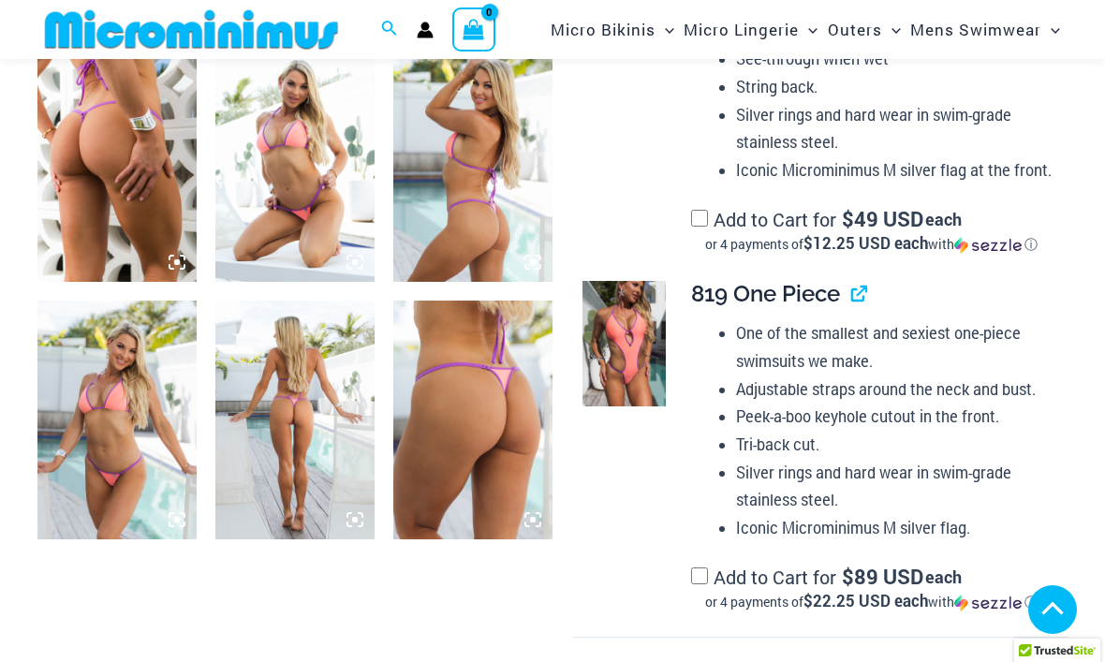
scroll to position [1641, 0]
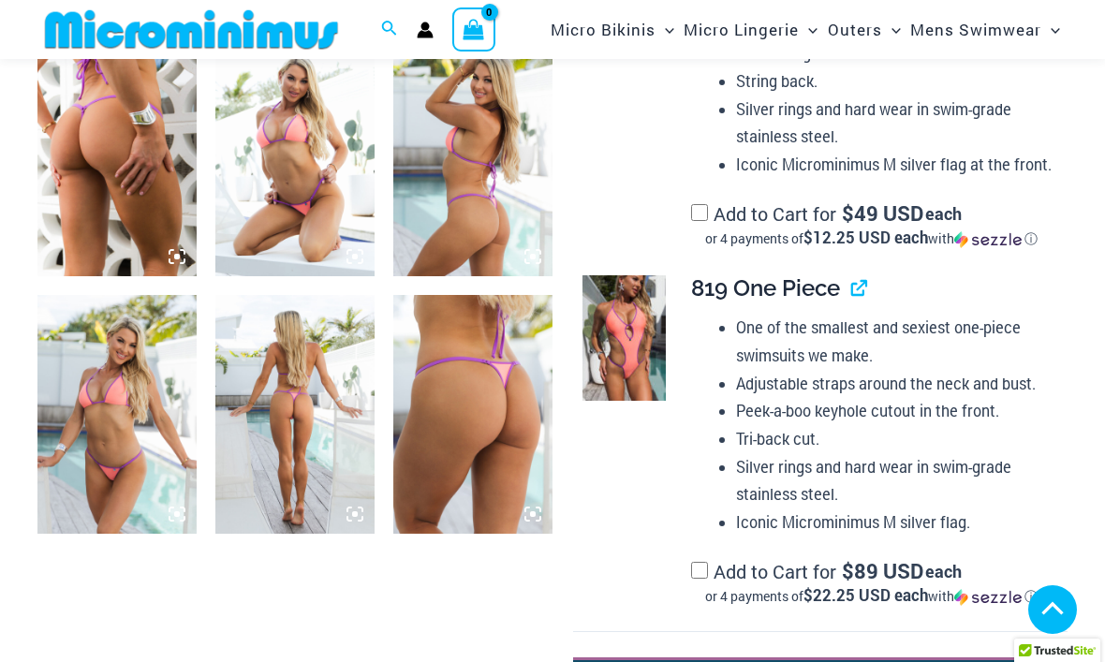
click at [302, 412] on img at bounding box center [294, 414] width 159 height 239
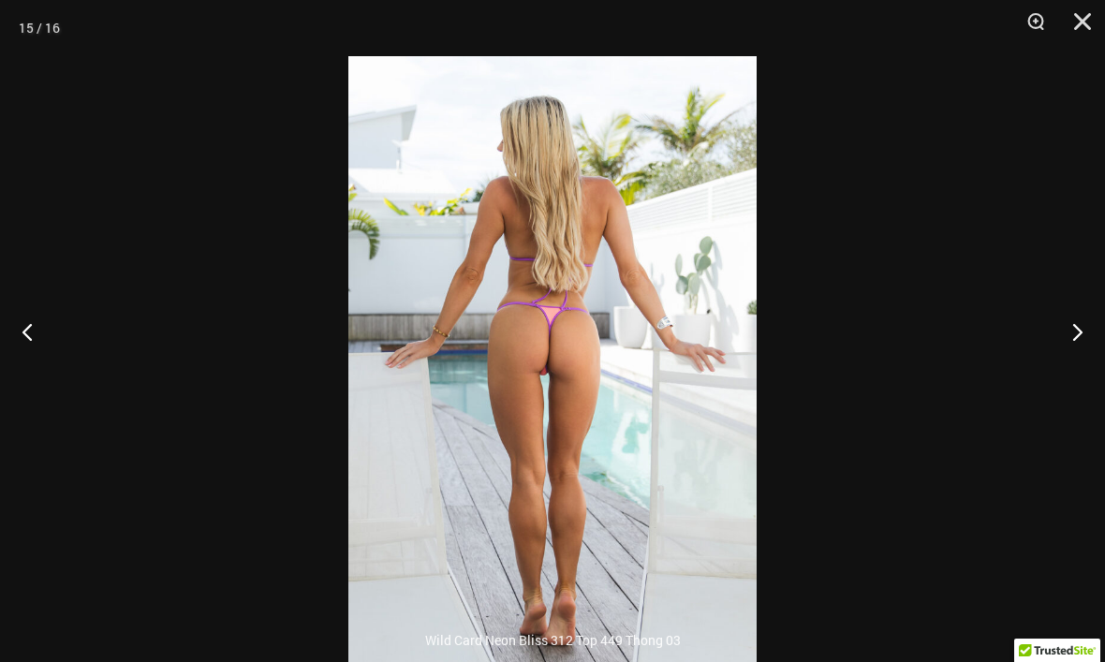
click at [1079, 364] on button "Next" at bounding box center [1070, 332] width 70 height 94
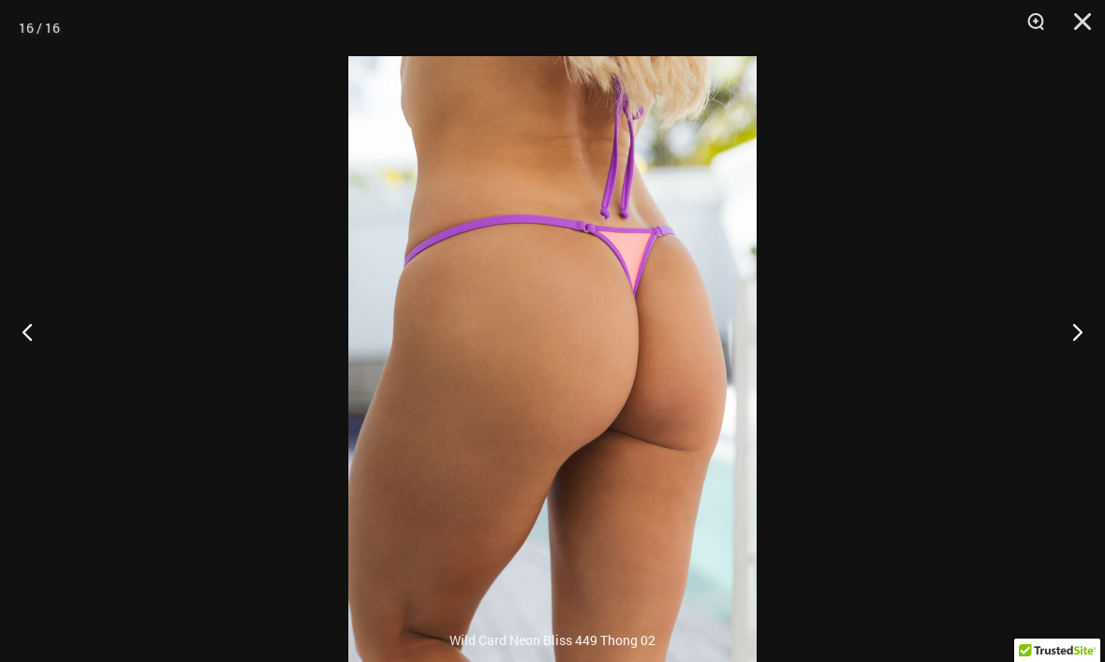
click at [1062, 378] on button "Next" at bounding box center [1070, 332] width 70 height 94
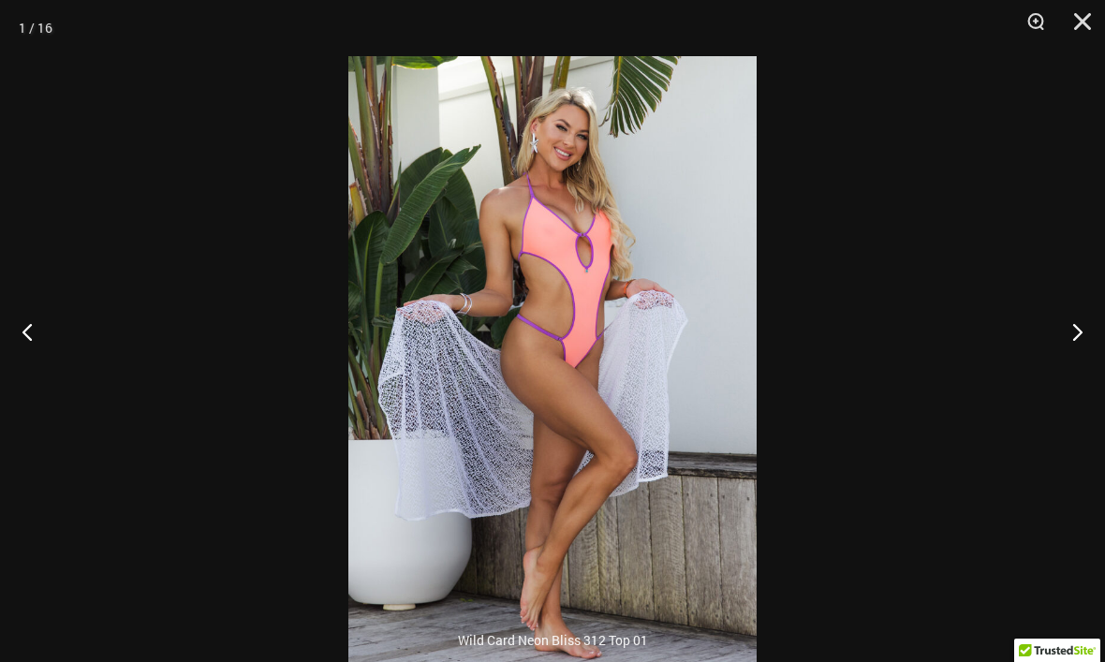
click at [1068, 371] on button "Next" at bounding box center [1070, 332] width 70 height 94
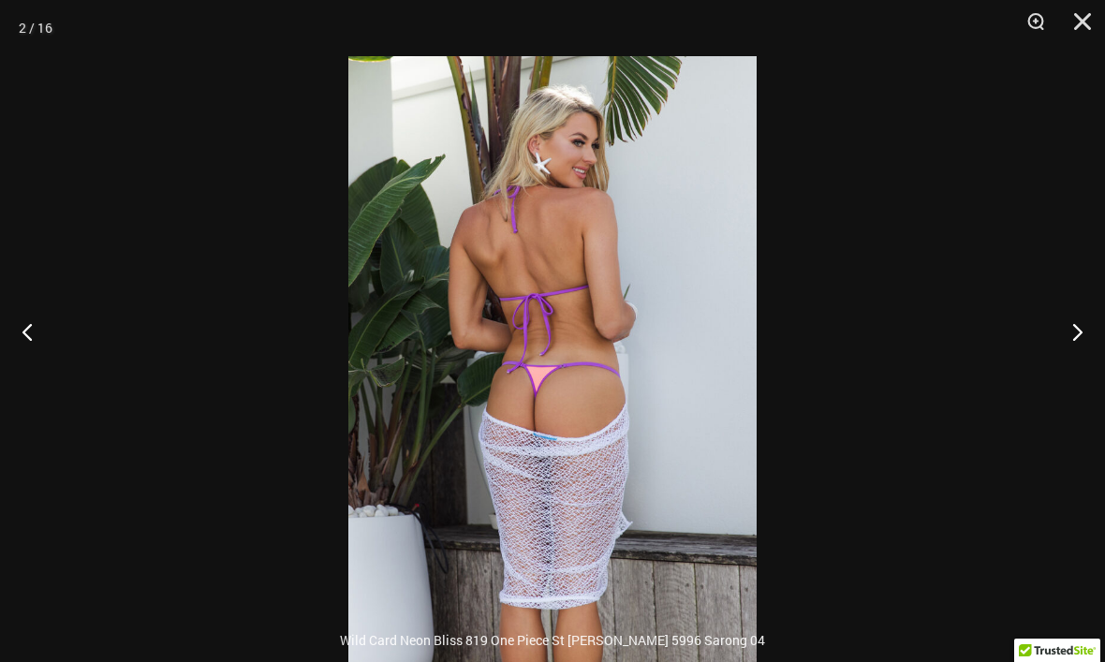
click at [1085, 365] on button "Next" at bounding box center [1070, 332] width 70 height 94
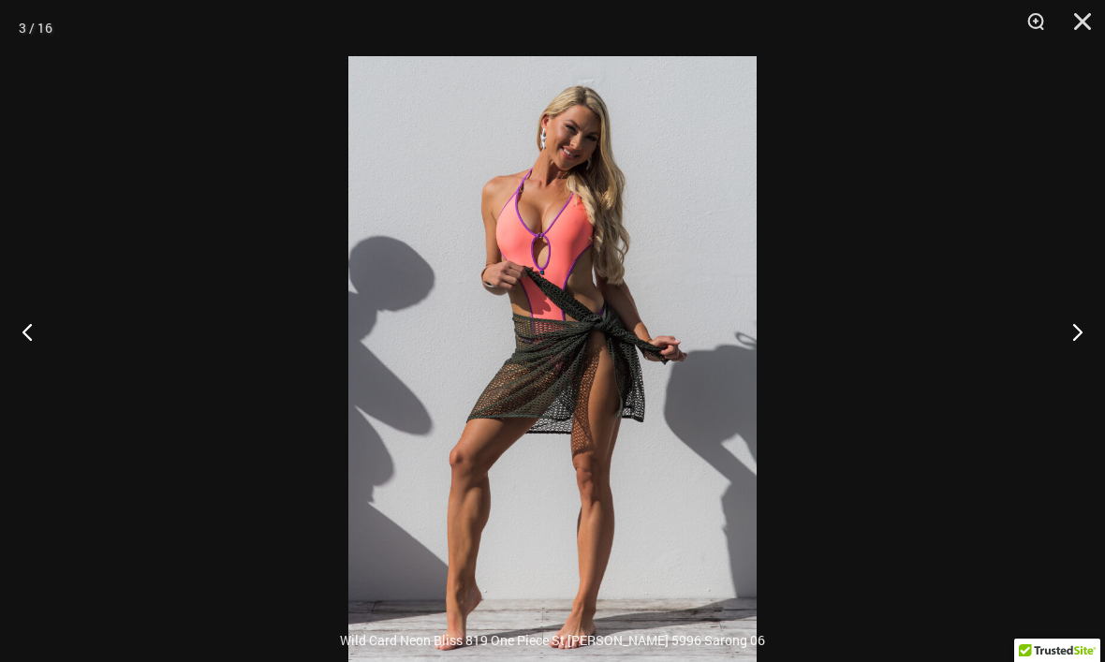
click at [1082, 373] on button "Next" at bounding box center [1070, 332] width 70 height 94
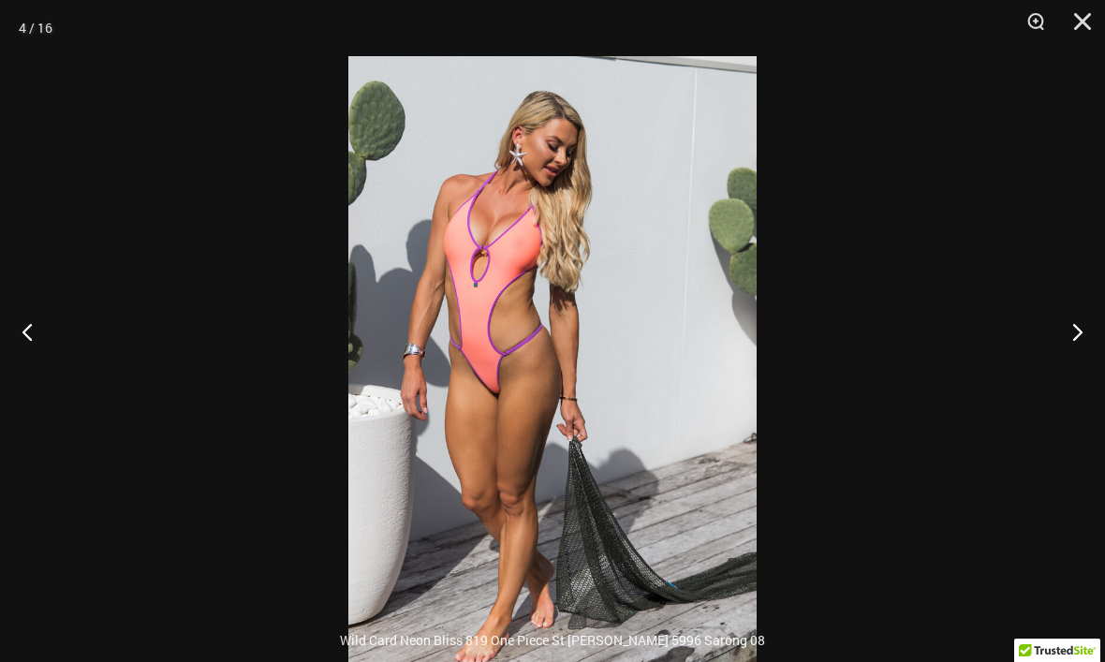
click at [1077, 358] on button "Next" at bounding box center [1070, 332] width 70 height 94
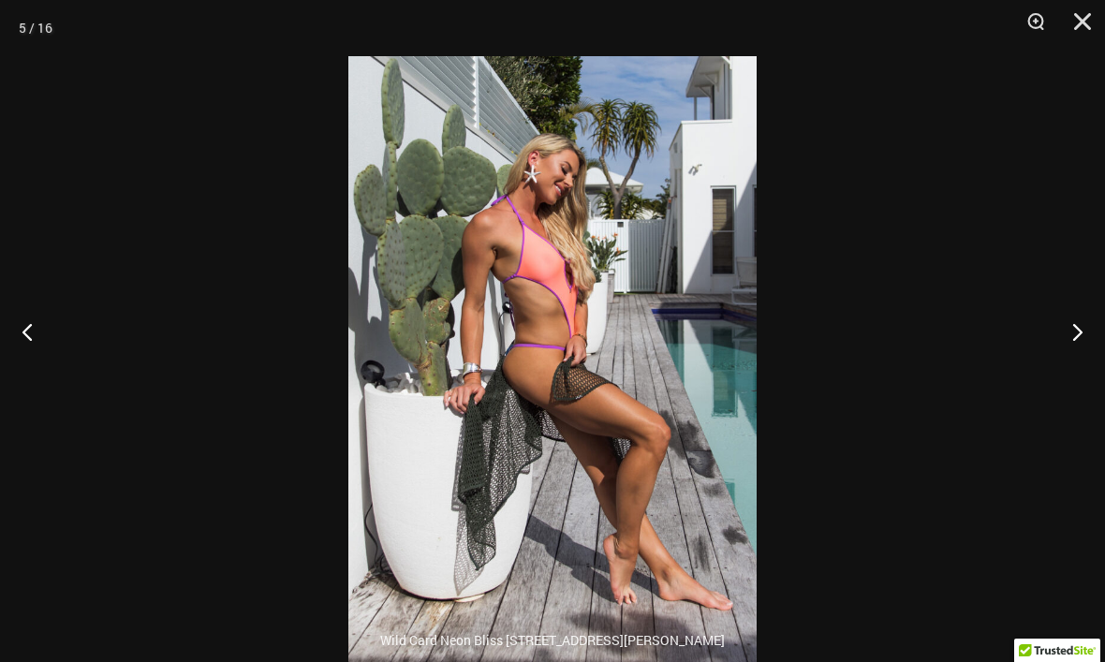
click at [1076, 363] on button "Next" at bounding box center [1070, 332] width 70 height 94
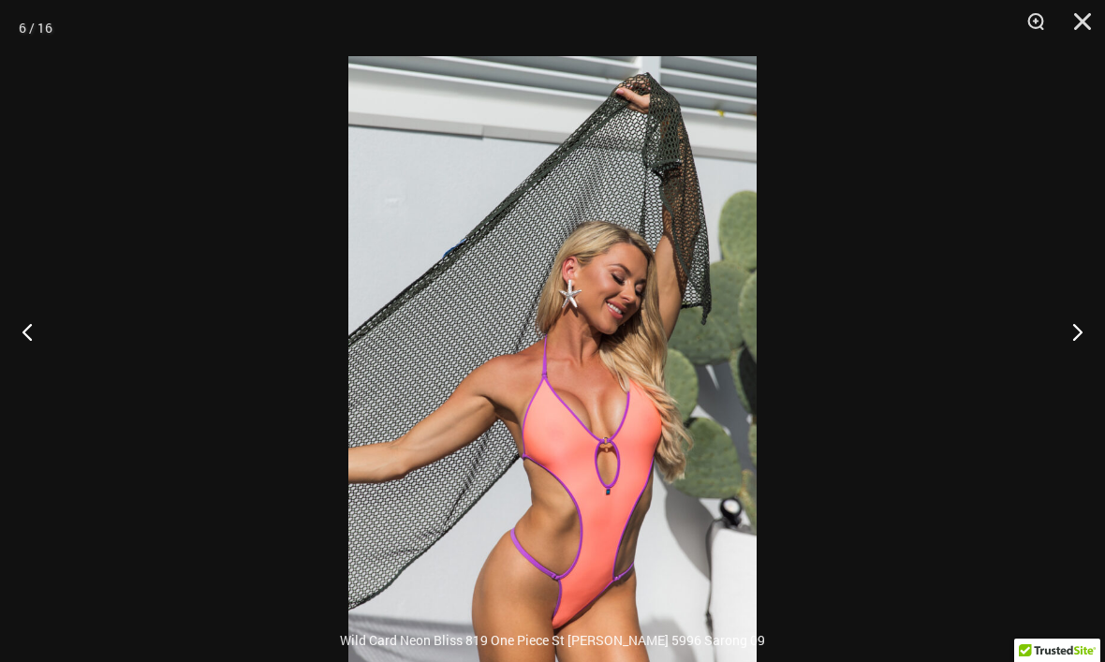
click at [1079, 366] on button "Next" at bounding box center [1070, 332] width 70 height 94
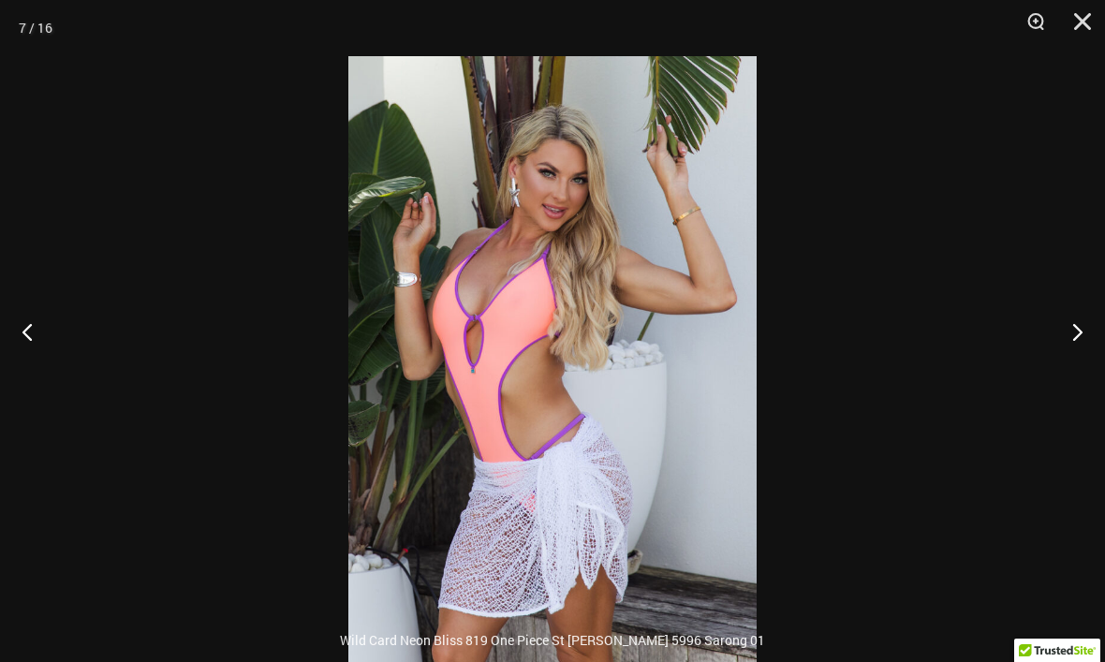
click at [44, 361] on button "Previous" at bounding box center [35, 332] width 70 height 94
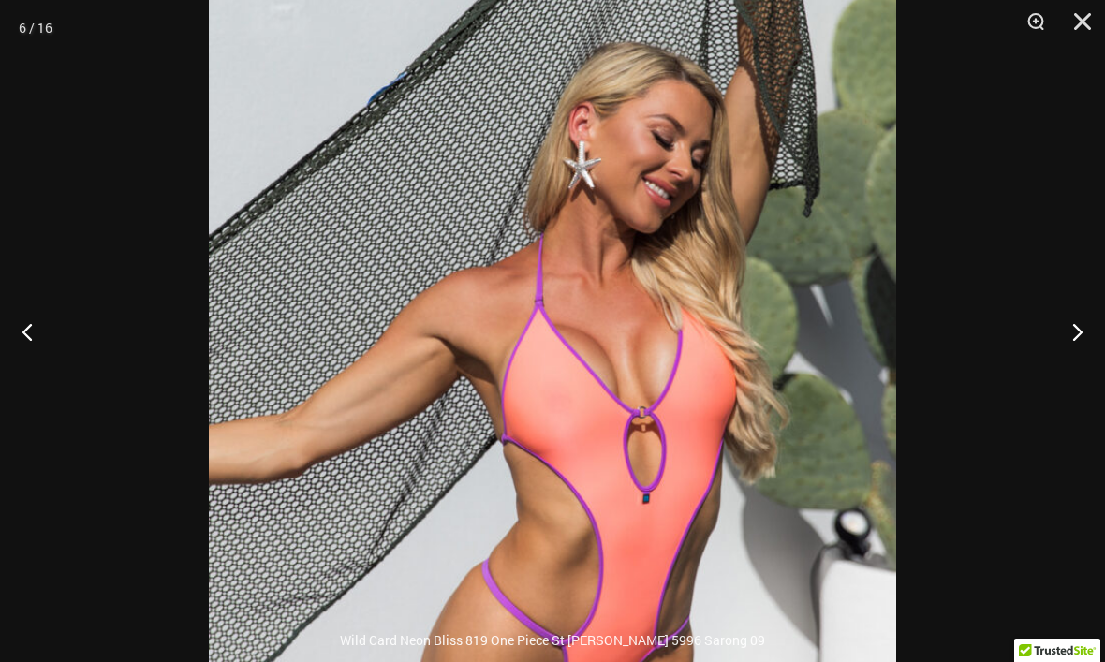
click at [1095, 22] on button "Close" at bounding box center [1076, 28] width 47 height 56
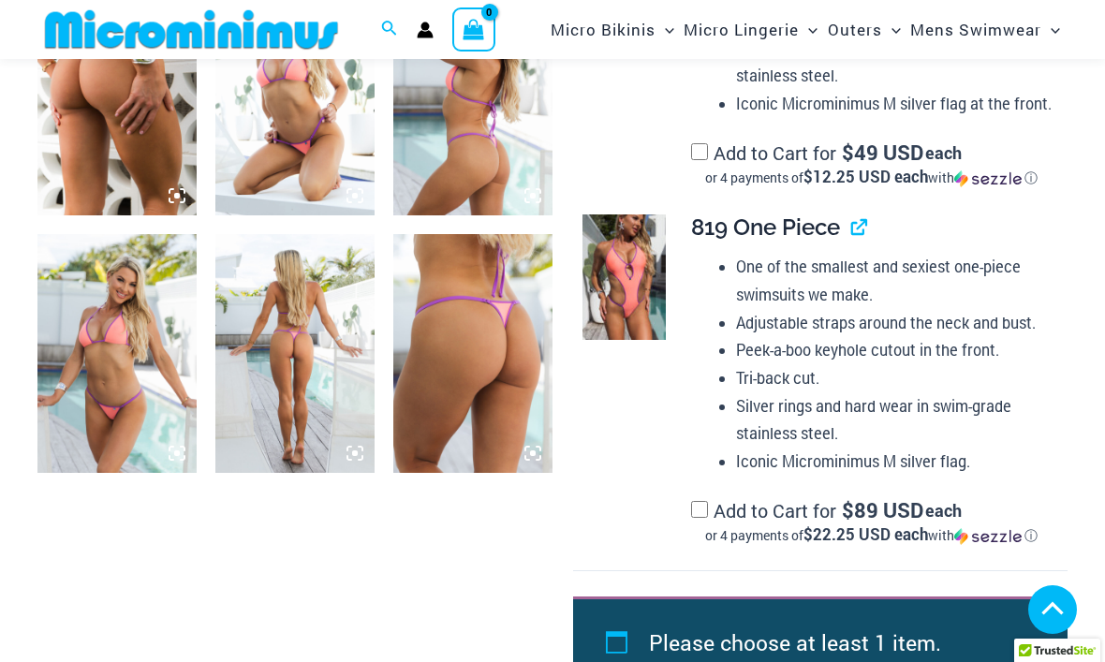
scroll to position [1691, 0]
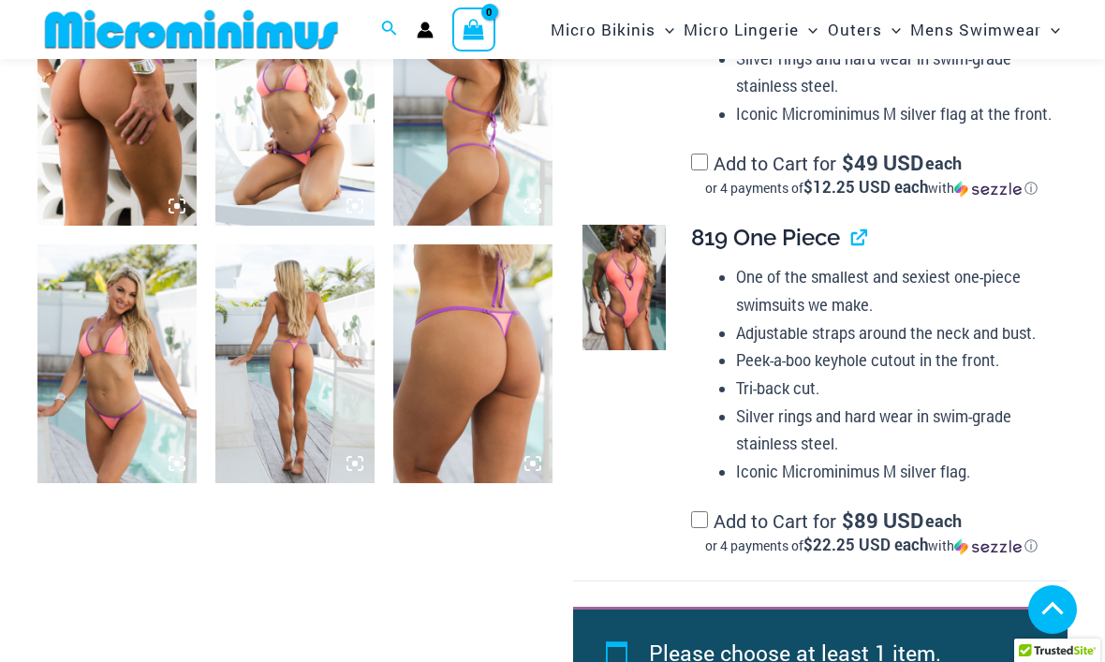
click at [629, 271] on img at bounding box center [624, 287] width 83 height 125
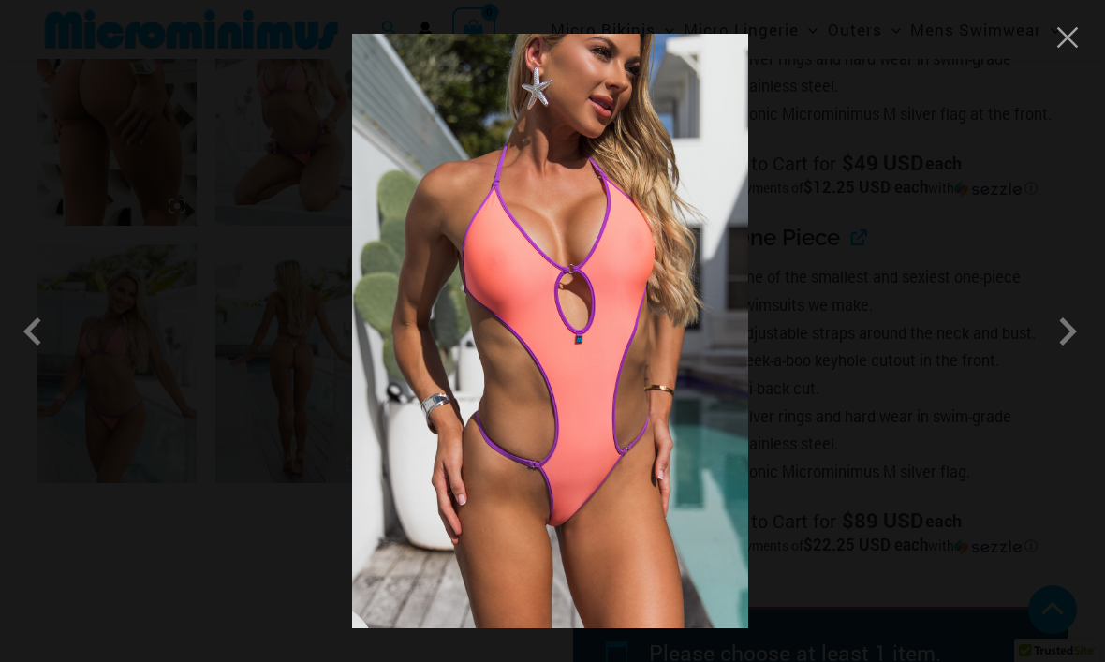
click at [1079, 38] on button "Close" at bounding box center [1068, 37] width 28 height 28
